Goal: Task Accomplishment & Management: Use online tool/utility

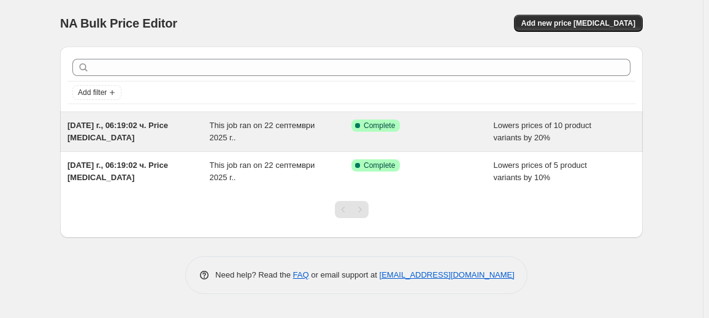
click at [184, 132] on div "[DATE] г., 06:19:02 ч. Price [MEDICAL_DATA]" at bounding box center [138, 132] width 142 height 25
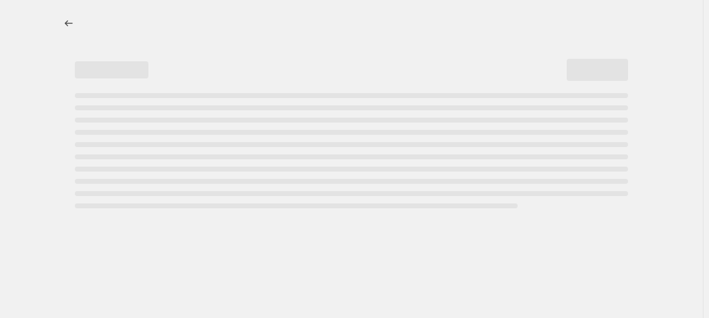
select select "percentage"
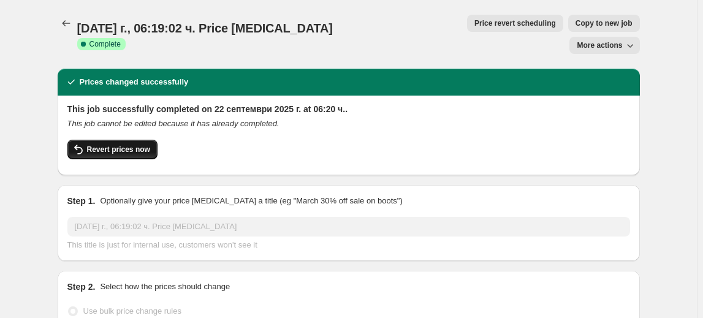
click at [126, 140] on button "Revert prices now" at bounding box center [112, 150] width 90 height 20
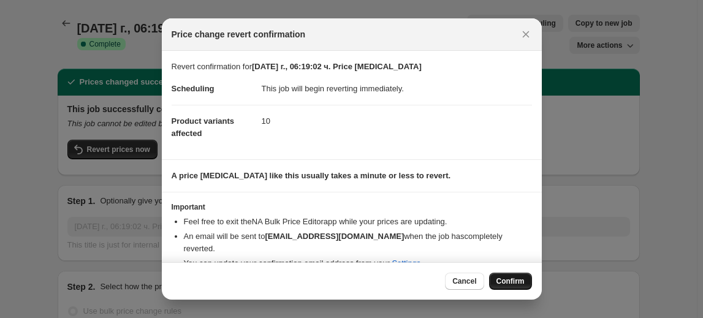
click at [499, 280] on span "Confirm" at bounding box center [510, 281] width 28 height 10
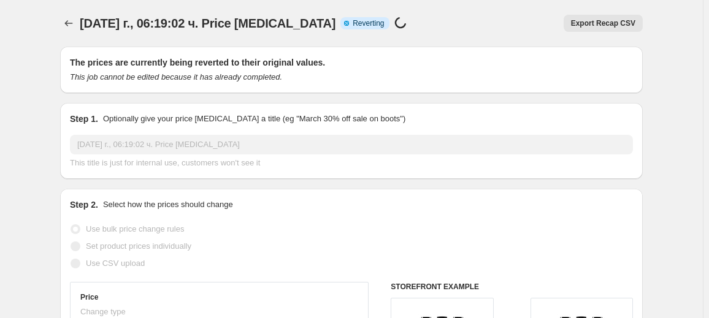
select select "percentage"
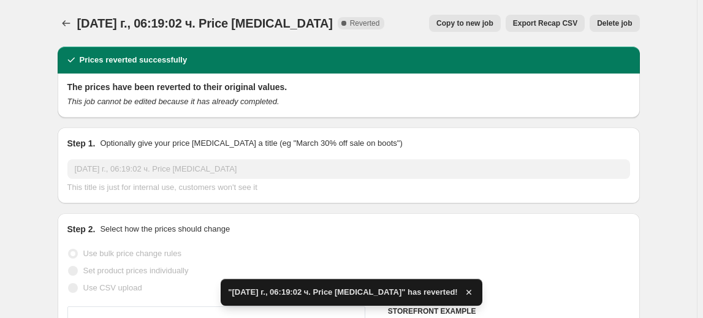
click at [617, 24] on span "Delete job" at bounding box center [614, 23] width 35 height 10
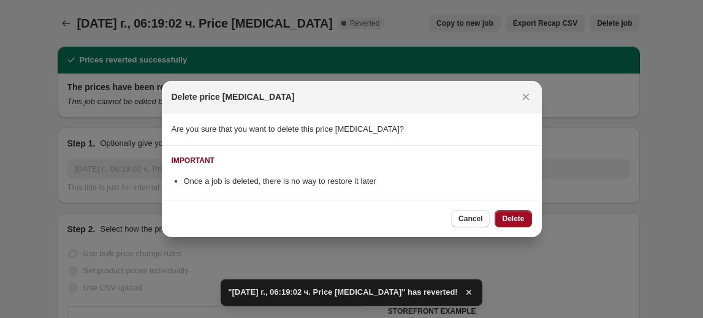
click at [516, 220] on span "Delete" at bounding box center [513, 219] width 22 height 10
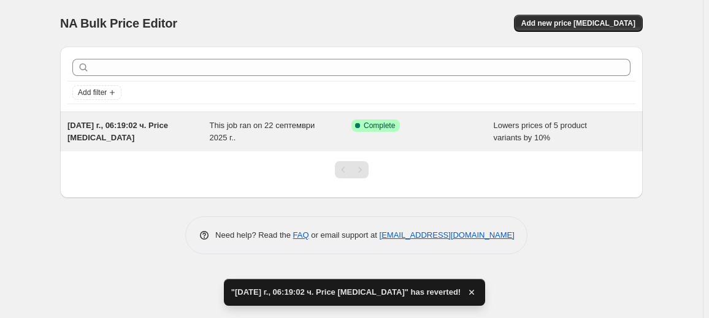
click at [138, 145] on div "22.09.2025 г., 06:19:02 ч. Price change job This job ran on 22 септември 2025 г…" at bounding box center [351, 131] width 582 height 39
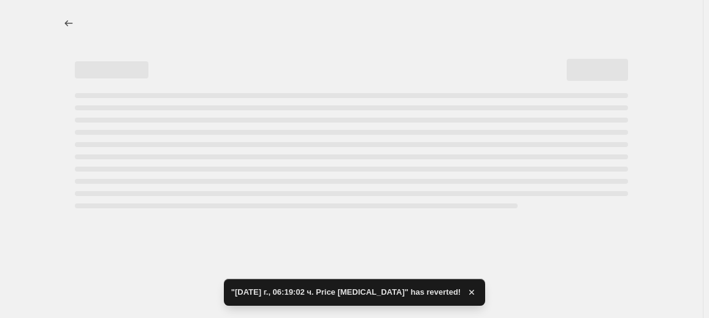
select select "percentage"
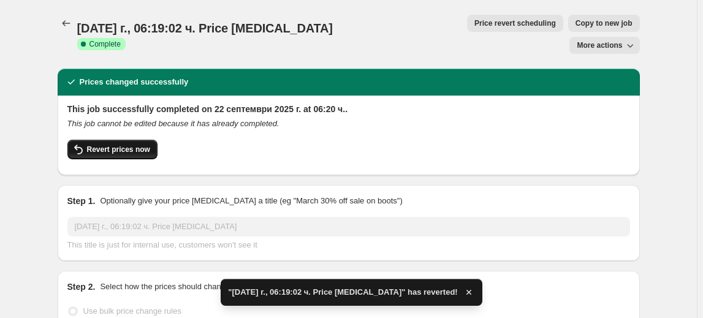
click at [139, 145] on span "Revert prices now" at bounding box center [118, 150] width 63 height 10
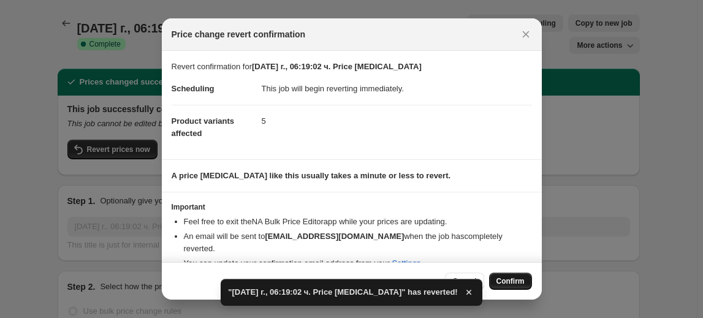
click at [508, 280] on span "Confirm" at bounding box center [510, 281] width 28 height 10
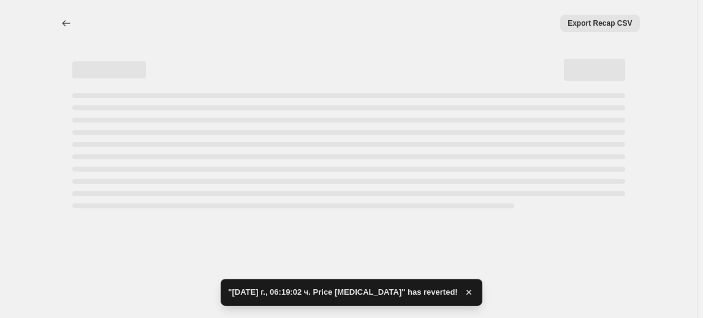
select select "percentage"
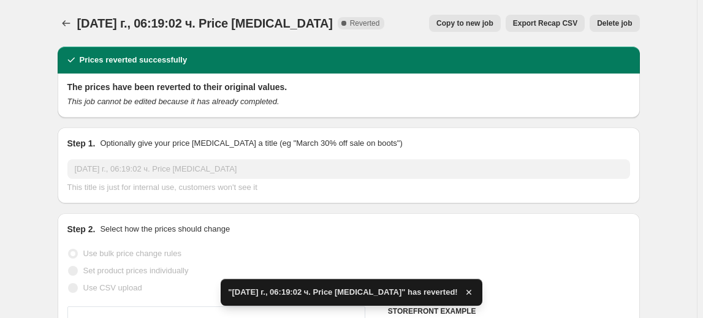
click at [631, 29] on button "Delete job" at bounding box center [615, 23] width 50 height 17
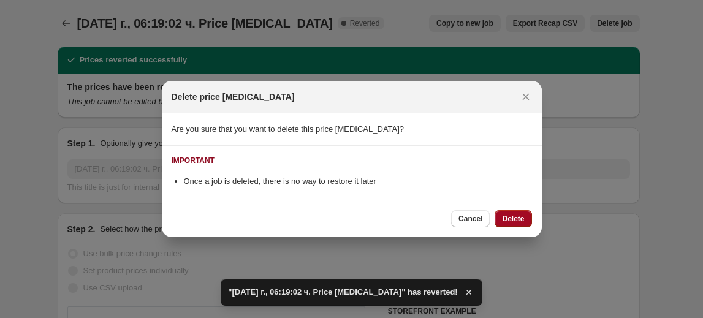
click at [518, 211] on button "Delete" at bounding box center [513, 218] width 37 height 17
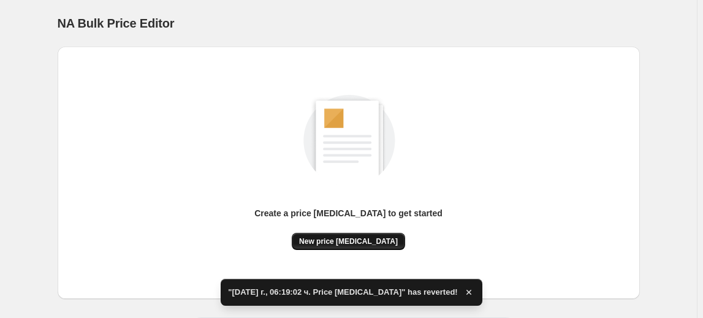
click at [358, 243] on span "New price change job" at bounding box center [348, 242] width 99 height 10
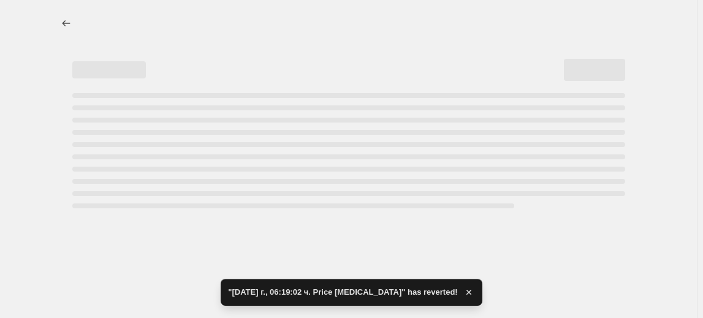
select select "percentage"
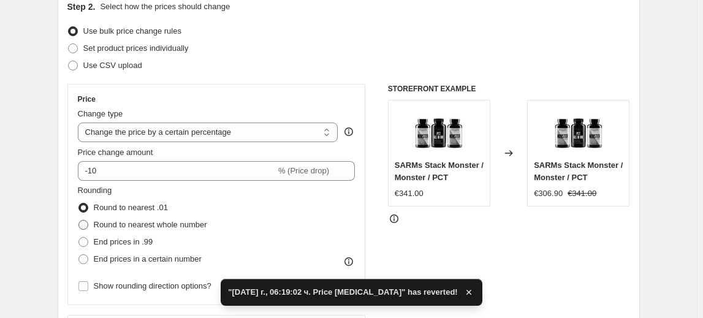
scroll to position [167, 0]
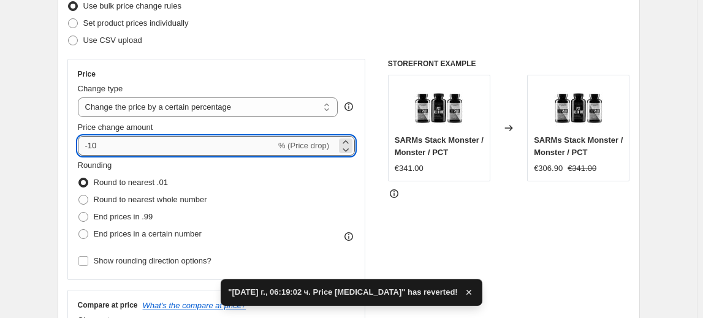
click at [94, 154] on input "-10" at bounding box center [177, 146] width 198 height 20
type input "-30"
click at [124, 169] on fieldset "Rounding Round to nearest .01 Round to nearest whole number End prices in .99 E…" at bounding box center [142, 200] width 129 height 83
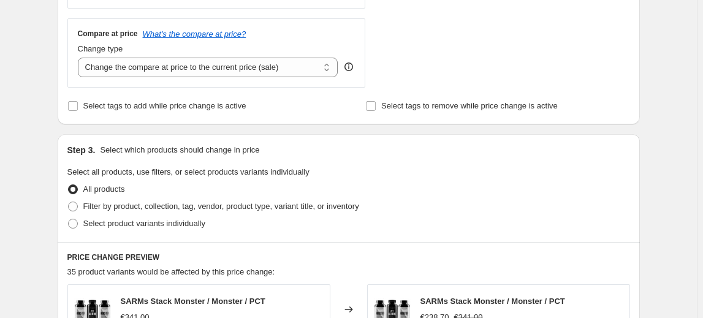
scroll to position [446, 0]
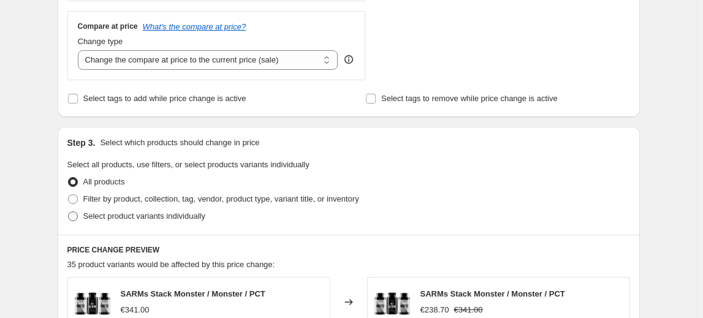
click at [123, 219] on span "Select product variants individually" at bounding box center [144, 215] width 122 height 9
click at [69, 212] on input "Select product variants individually" at bounding box center [68, 211] width 1 height 1
radio input "true"
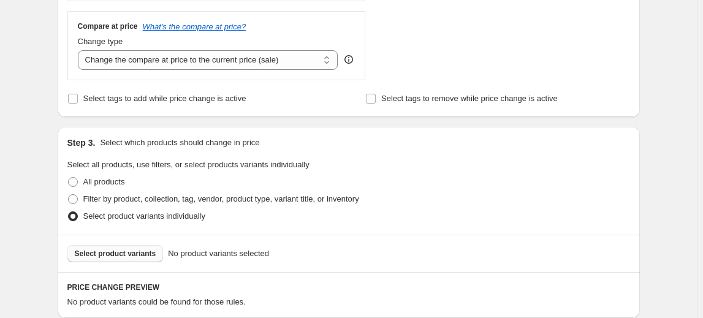
click at [111, 259] on button "Select product variants" at bounding box center [115, 253] width 96 height 17
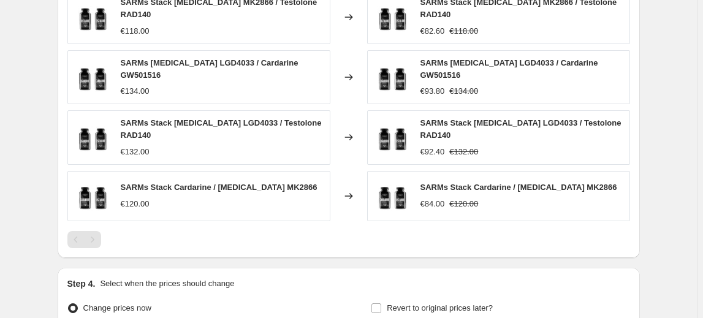
scroll to position [891, 0]
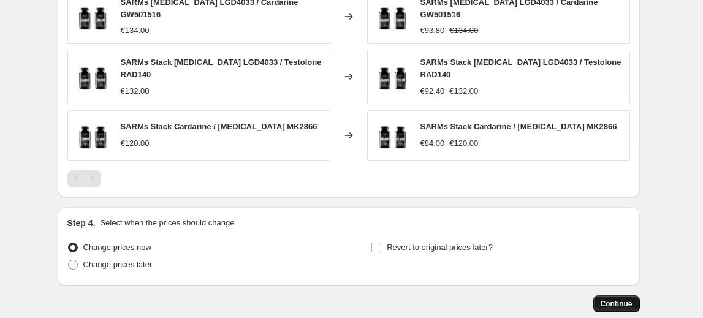
click at [614, 299] on span "Continue" at bounding box center [617, 304] width 32 height 10
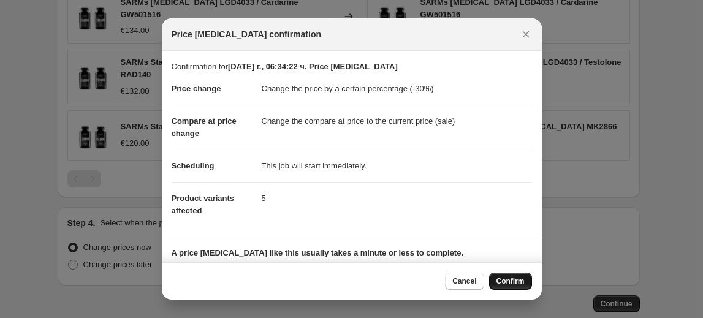
click at [520, 283] on span "Confirm" at bounding box center [510, 281] width 28 height 10
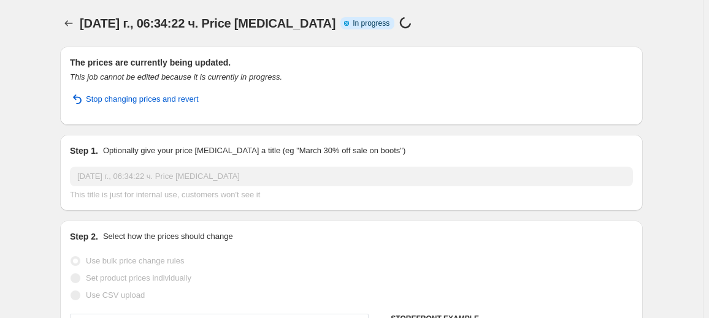
select select "percentage"
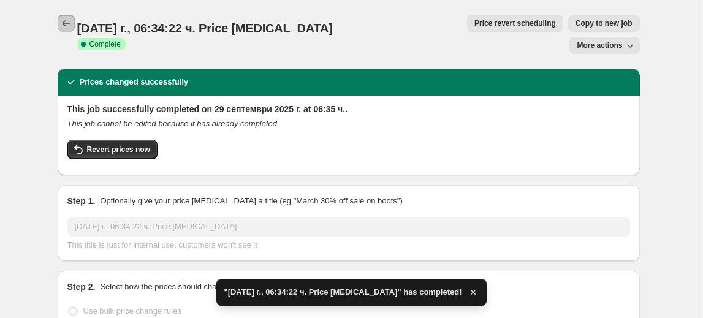
click at [67, 19] on icon "Price change jobs" at bounding box center [66, 23] width 12 height 12
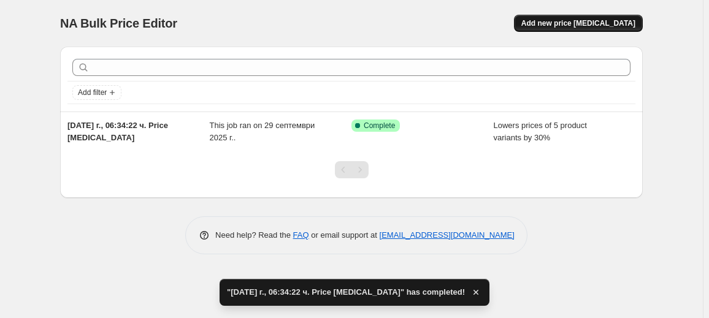
click at [582, 21] on span "Add new price change job" at bounding box center [578, 23] width 114 height 10
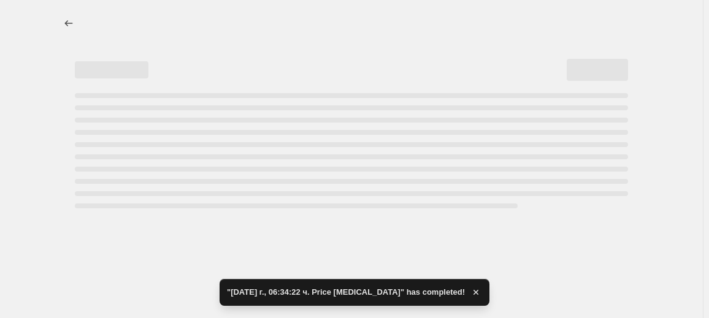
select select "percentage"
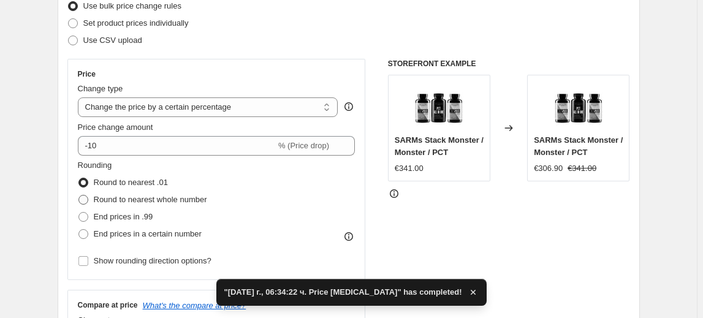
scroll to position [167, 0]
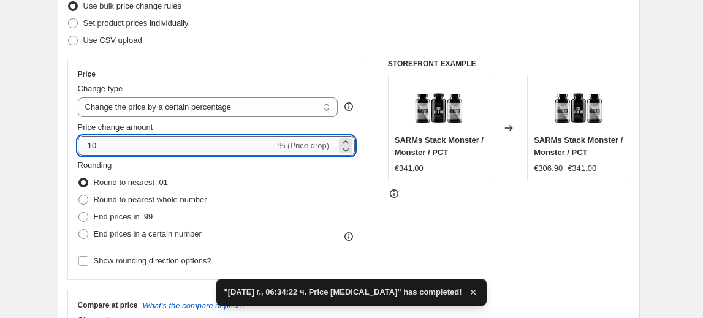
click at [96, 149] on input "-10" at bounding box center [177, 146] width 198 height 20
type input "-40"
click at [124, 162] on fieldset "Rounding Round to nearest .01 Round to nearest whole number End prices in .99 E…" at bounding box center [142, 200] width 129 height 83
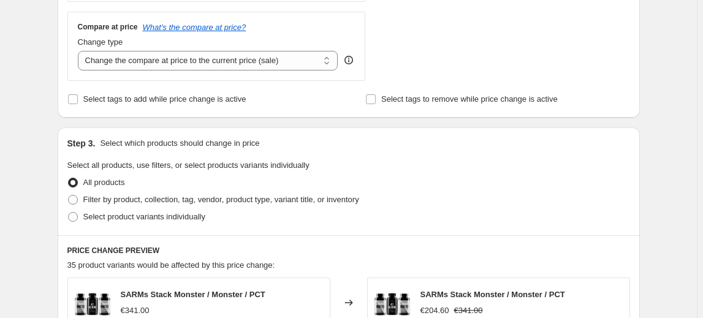
scroll to position [446, 0]
click at [120, 215] on span "Select product variants individually" at bounding box center [144, 215] width 122 height 9
click at [69, 212] on input "Select product variants individually" at bounding box center [68, 211] width 1 height 1
radio input "true"
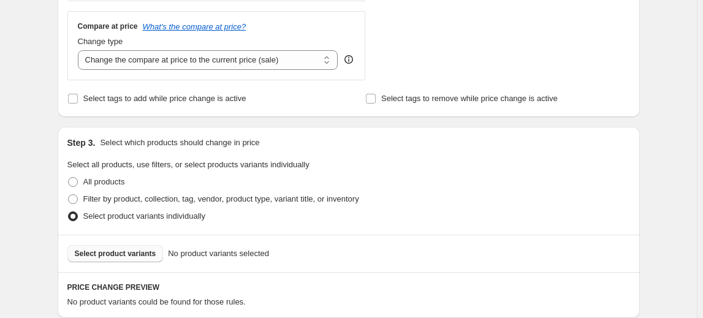
click at [101, 256] on span "Select product variants" at bounding box center [116, 254] width 82 height 10
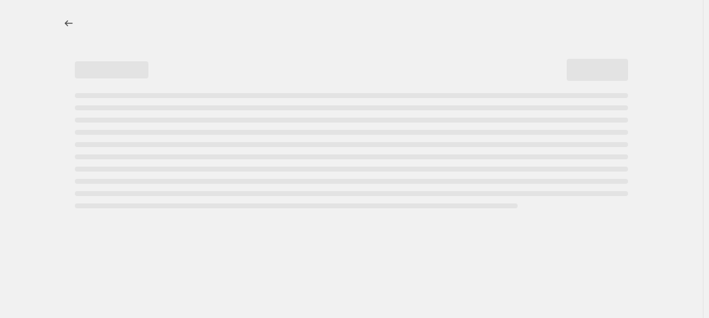
select select "percentage"
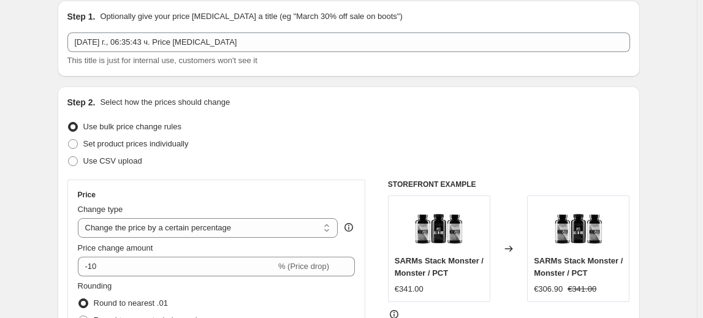
scroll to position [111, 0]
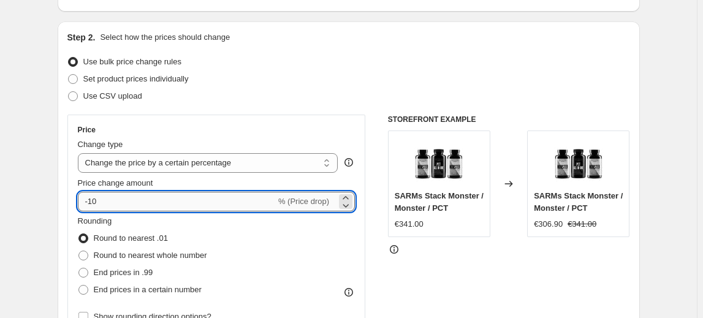
click at [93, 202] on input "-10" at bounding box center [177, 202] width 198 height 20
type input "-40"
click at [159, 224] on fieldset "Rounding Round to nearest .01 Round to nearest whole number End prices in .99 E…" at bounding box center [142, 256] width 129 height 83
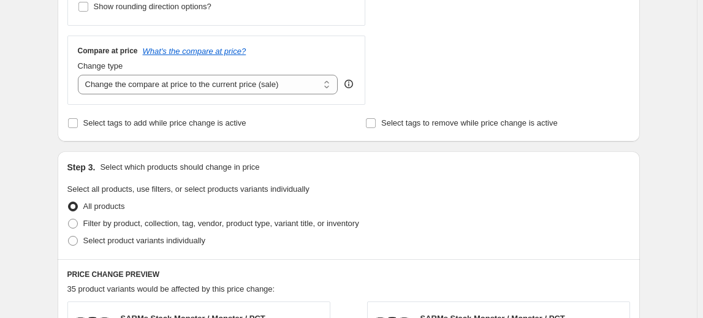
scroll to position [446, 0]
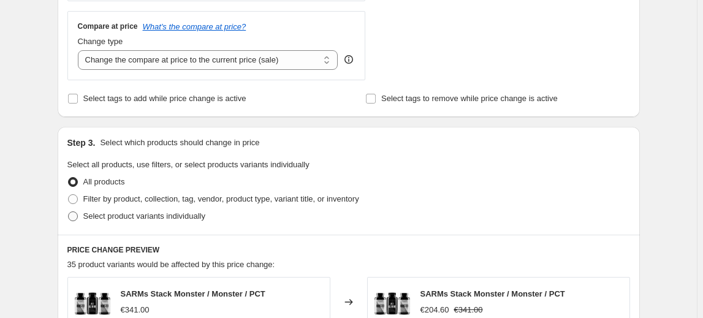
click at [136, 217] on span "Select product variants individually" at bounding box center [144, 215] width 122 height 9
click at [69, 212] on input "Select product variants individually" at bounding box center [68, 211] width 1 height 1
radio input "true"
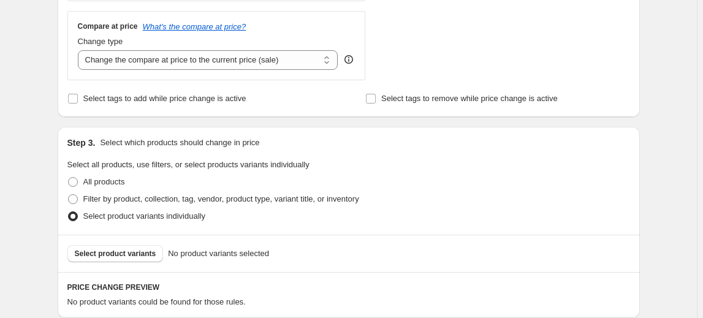
click at [118, 250] on span "Select product variants" at bounding box center [116, 254] width 82 height 10
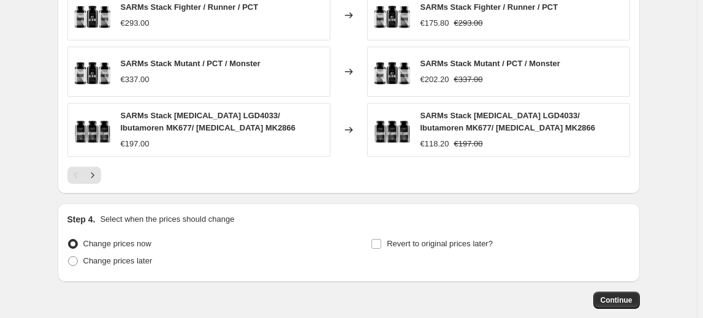
scroll to position [946, 0]
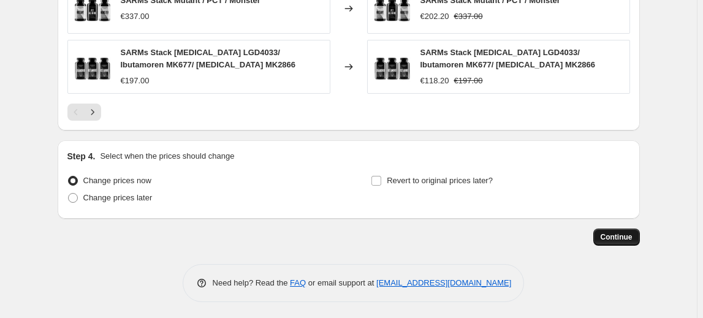
click at [614, 232] on span "Continue" at bounding box center [617, 237] width 32 height 10
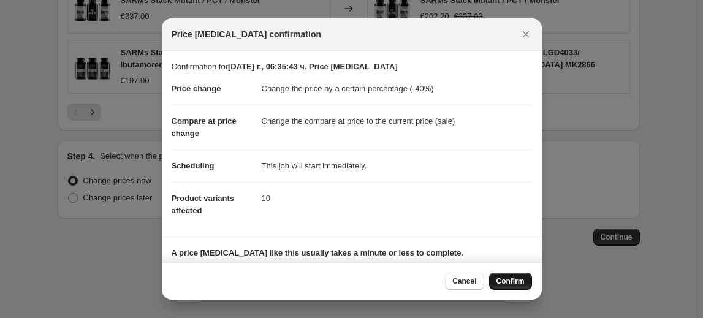
click at [509, 278] on span "Confirm" at bounding box center [510, 281] width 28 height 10
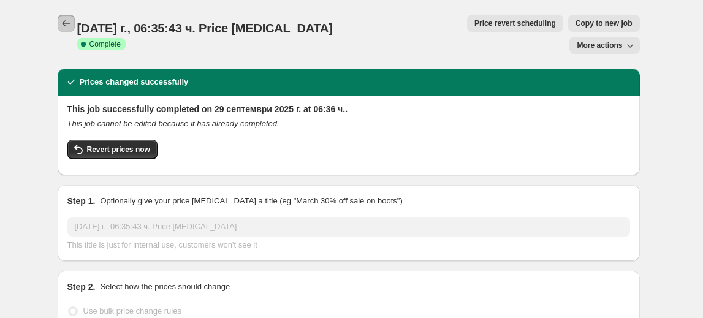
click at [70, 26] on icon "Price change jobs" at bounding box center [66, 23] width 12 height 12
